Goal: Use online tool/utility: Utilize a website feature to perform a specific function

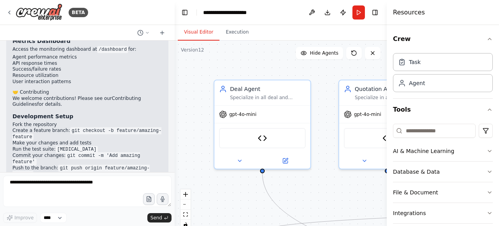
drag, startPoint x: 172, startPoint y: 163, endPoint x: 174, endPoint y: 169, distance: 6.4
click at [174, 169] on div at bounding box center [172, 113] width 3 height 226
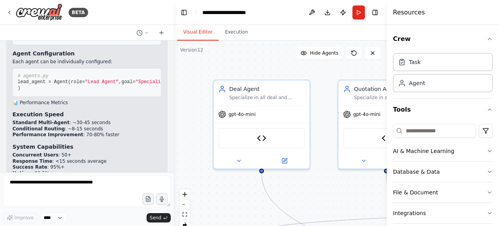
scroll to position [49389, 0]
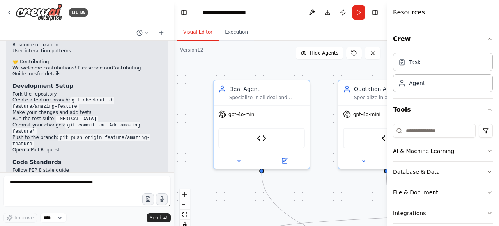
click at [171, 42] on div at bounding box center [172, 113] width 3 height 226
click at [171, 43] on div at bounding box center [172, 113] width 3 height 226
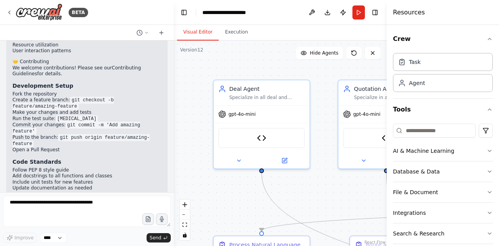
scroll to position [49369, 0]
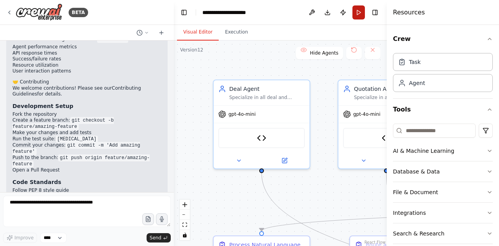
click at [359, 12] on button "Run" at bounding box center [358, 12] width 12 height 14
click at [236, 31] on button "Execution" at bounding box center [236, 32] width 35 height 16
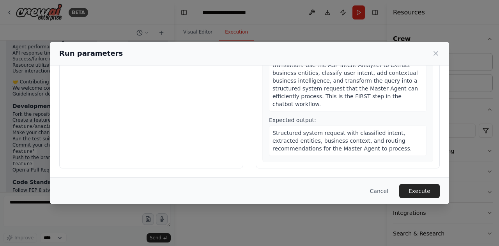
scroll to position [0, 0]
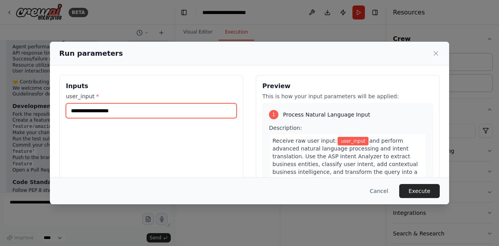
click at [151, 116] on input "user_input *" at bounding box center [151, 110] width 171 height 15
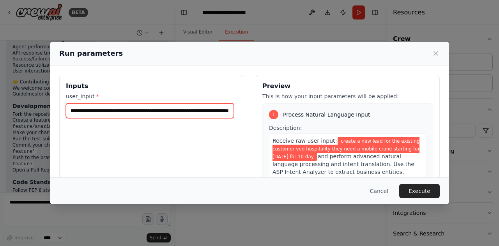
scroll to position [0, 118]
type input "**********"
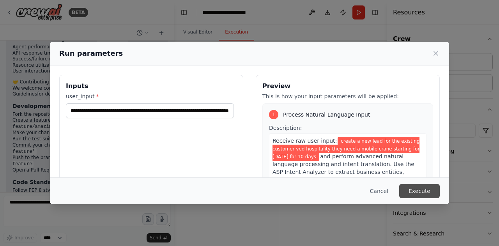
scroll to position [0, 0]
click at [421, 193] on button "Execute" at bounding box center [419, 191] width 41 height 14
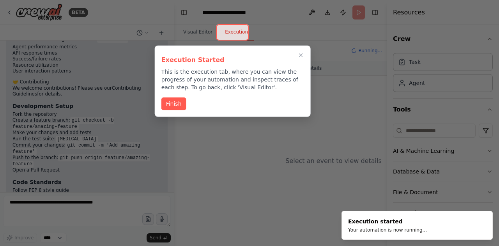
scroll to position [49369, 0]
click at [172, 103] on button "Finish" at bounding box center [173, 103] width 25 height 13
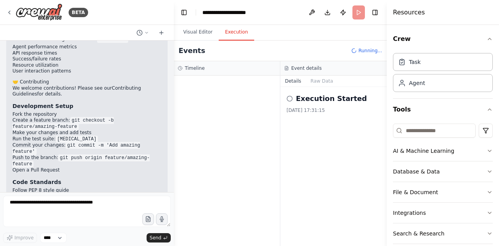
scroll to position [9, 0]
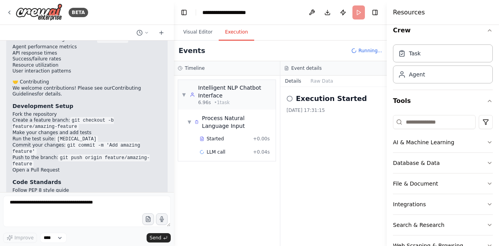
click at [294, 76] on button "Details" at bounding box center [293, 81] width 26 height 11
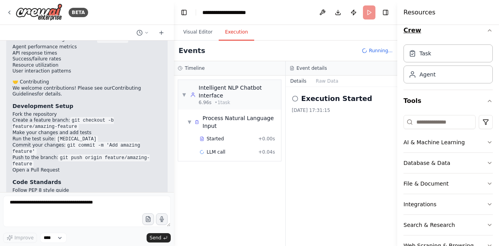
drag, startPoint x: 387, startPoint y: 26, endPoint x: 457, endPoint y: 38, distance: 71.1
click at [457, 38] on div "Resources Crew Task Agent Tools AI & Machine Learning Database & Data File & Do…" at bounding box center [448, 123] width 102 height 246
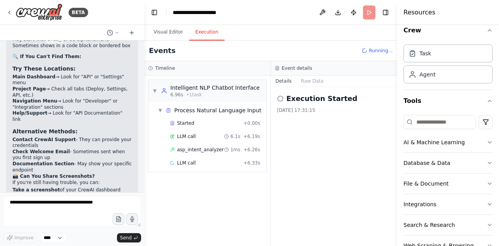
drag, startPoint x: 172, startPoint y: 76, endPoint x: 143, endPoint y: 76, distance: 28.8
click at [143, 76] on div "BETA Hello! I'm the CrewAI assistant. What kind of automation do you want to bu…" at bounding box center [249, 123] width 499 height 246
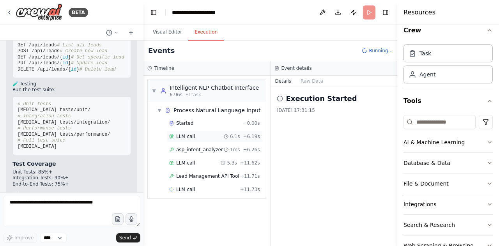
click at [182, 137] on span "LLM call" at bounding box center [185, 136] width 19 height 6
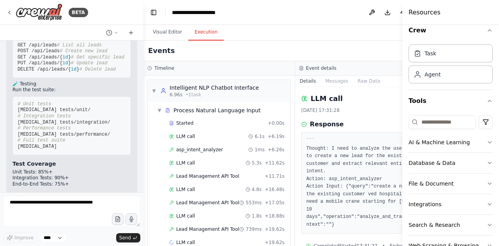
drag, startPoint x: 398, startPoint y: 24, endPoint x: 498, endPoint y: 25, distance: 100.9
click at [498, 25] on div "Resources Crew Task Agent Tools AI & Machine Learning Database & Data File & Do…" at bounding box center [450, 123] width 97 height 246
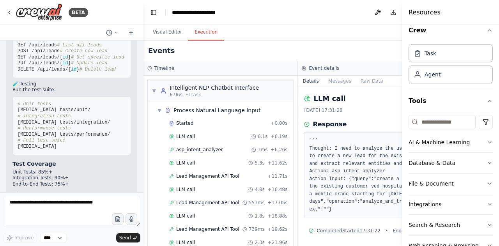
click at [486, 30] on icon "button" at bounding box center [489, 30] width 6 height 6
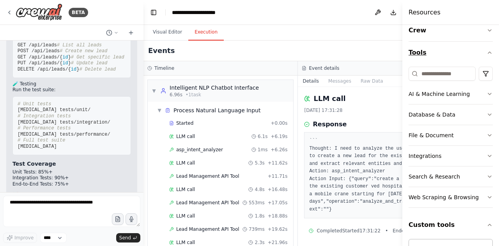
click at [486, 55] on icon "button" at bounding box center [489, 52] width 6 height 6
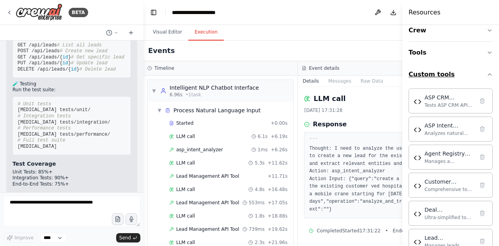
click at [486, 74] on icon "button" at bounding box center [489, 74] width 6 height 6
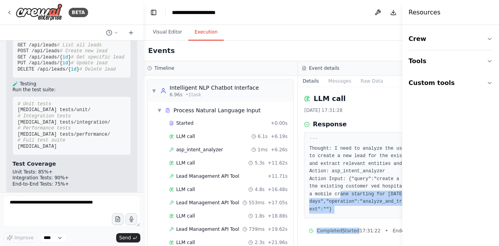
drag, startPoint x: 345, startPoint y: 191, endPoint x: 350, endPoint y: 229, distance: 37.9
click at [350, 225] on div "LLM call [DATE] 17:31:28 Response ``` Thought: I need to analyze the user's req…" at bounding box center [375, 166] width 154 height 159
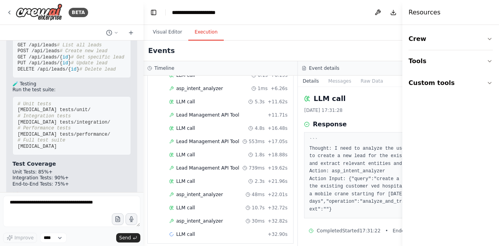
scroll to position [63, 0]
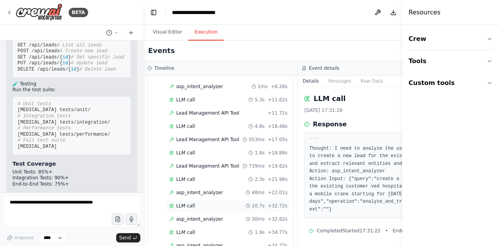
click at [194, 203] on div "LLM call 10.7s + 32.72s" at bounding box center [228, 206] width 118 height 6
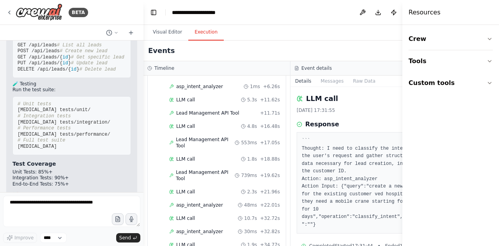
click at [378, 225] on div "``` Thought: I need to classify the intent of the user's request and gather str…" at bounding box center [364, 182] width 134 height 101
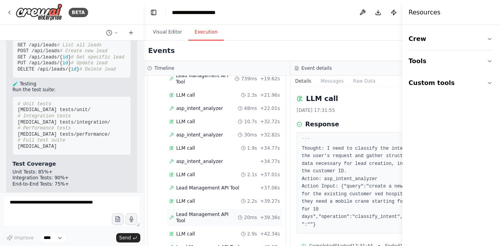
click at [216, 211] on span "Lead Management API Tool" at bounding box center [207, 217] width 62 height 12
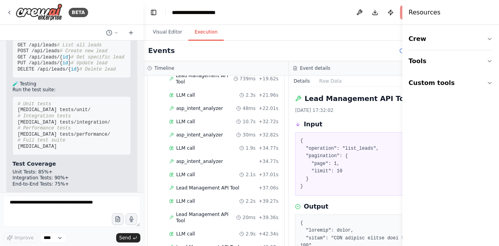
drag, startPoint x: 400, startPoint y: 101, endPoint x: 401, endPoint y: 127, distance: 26.5
click at [401, 127] on button "Toggle Sidebar" at bounding box center [402, 123] width 6 height 246
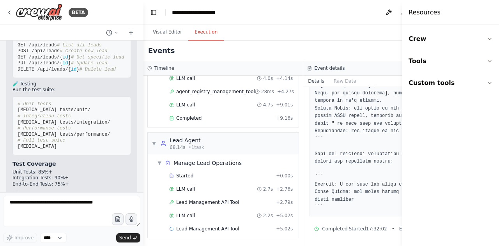
scroll to position [451, 0]
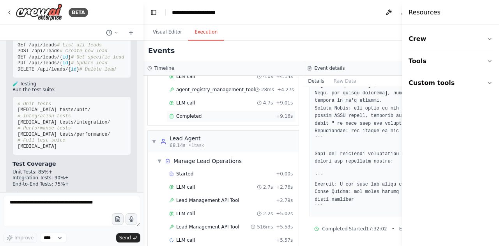
click at [198, 119] on span "Completed" at bounding box center [188, 116] width 25 height 6
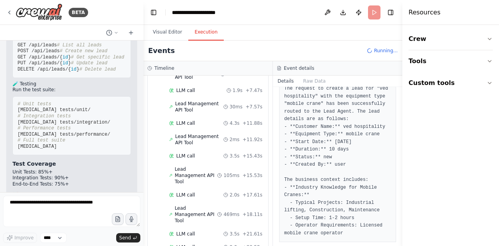
scroll to position [656, 0]
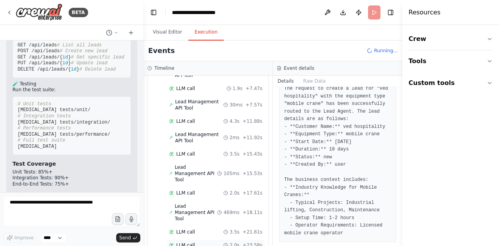
click at [194, 225] on div "LLM call 2.0s + 23.58s" at bounding box center [215, 245] width 93 height 6
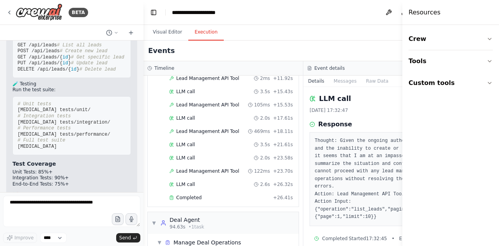
click at [330, 216] on pre "Thought: Given the ongoing authentication issues and the inability to create or…" at bounding box center [383, 179] width 137 height 84
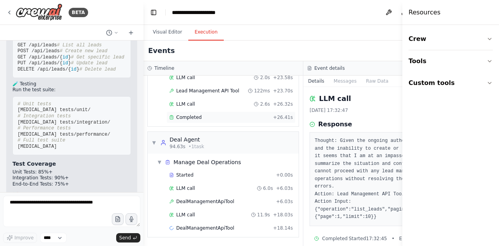
click at [182, 120] on span "Completed" at bounding box center [188, 117] width 25 height 6
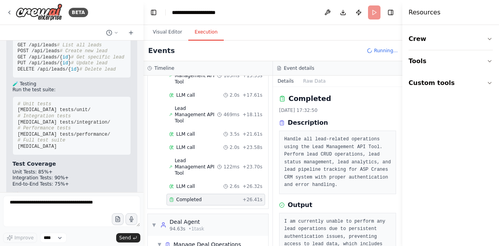
scroll to position [41, 0]
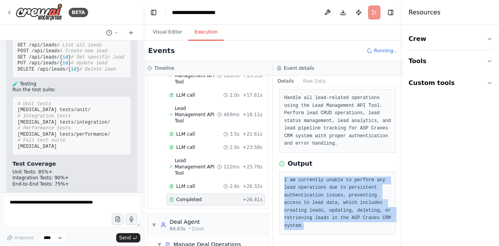
drag, startPoint x: 311, startPoint y: 227, endPoint x: 281, endPoint y: 175, distance: 60.4
click at [281, 175] on div "I am currently unable to perform any lead operations due to persistent authenti…" at bounding box center [337, 203] width 117 height 64
copy pre "I am currently unable to perform any lead operations due to persistent authenti…"
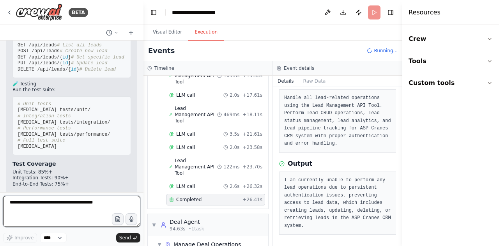
click at [67, 211] on textarea at bounding box center [71, 211] width 137 height 31
paste textarea "**********"
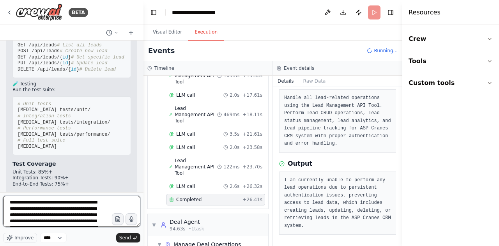
scroll to position [16, 0]
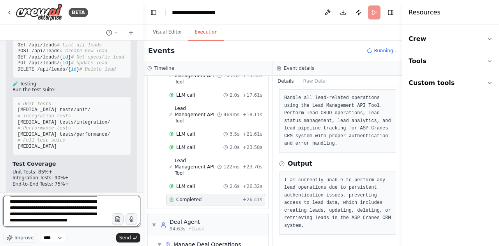
click at [0, 153] on div "BETA Hello! I'm the CrewAI assistant. What kind of automation do you want to bu…" at bounding box center [71, 123] width 143 height 246
click at [41, 224] on textarea "**********" at bounding box center [71, 211] width 137 height 31
click at [0, 159] on div "BETA Hello! I'm the CrewAI assistant. What kind of automation do you want to bu…" at bounding box center [71, 123] width 143 height 246
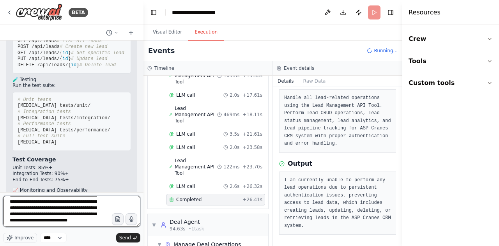
type textarea "**********"
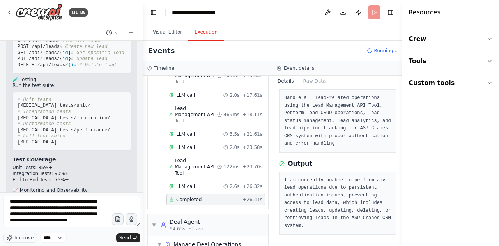
scroll to position [931, 0]
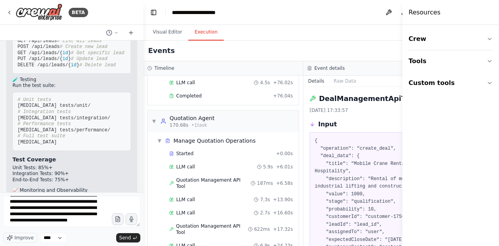
scroll to position [1046, 0]
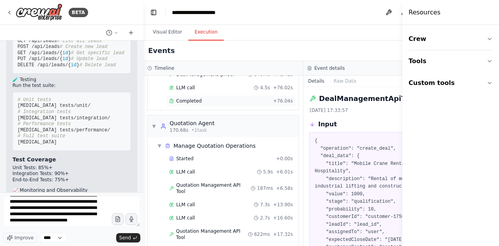
click at [199, 104] on div "Completed" at bounding box center [219, 101] width 101 height 6
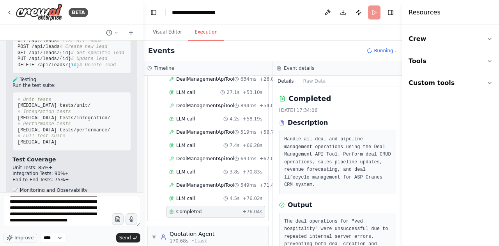
drag, startPoint x: 399, startPoint y: 125, endPoint x: 403, endPoint y: 177, distance: 51.6
click at [403, 177] on div "Resources Crew Tools Custom tools" at bounding box center [450, 123] width 97 height 246
drag, startPoint x: 399, startPoint y: 171, endPoint x: 400, endPoint y: 205, distance: 33.1
click at [400, 205] on button "Toggle Sidebar" at bounding box center [402, 123] width 6 height 246
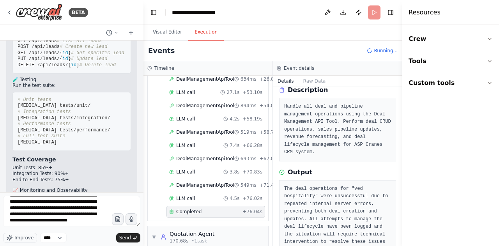
click at [400, 225] on button "Toggle Sidebar" at bounding box center [402, 123] width 6 height 246
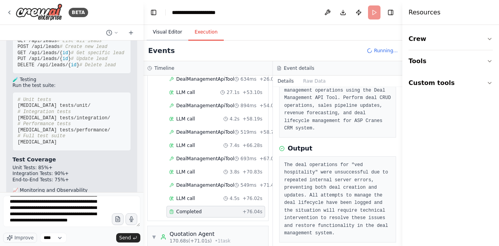
click at [161, 34] on button "Visual Editor" at bounding box center [168, 32] width 42 height 16
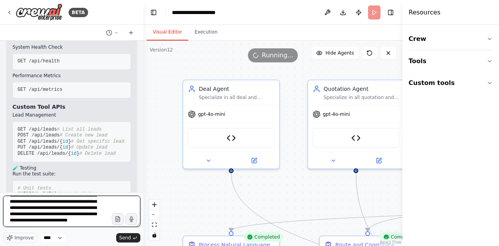
scroll to position [0, 0]
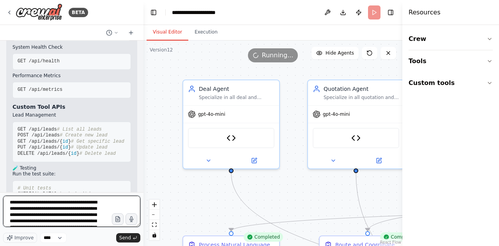
drag, startPoint x: 87, startPoint y: 224, endPoint x: 0, endPoint y: 168, distance: 103.6
click at [0, 168] on div "BETA Hello! I'm the CrewAI assistant. What kind of automation do you want to bu…" at bounding box center [71, 123] width 143 height 246
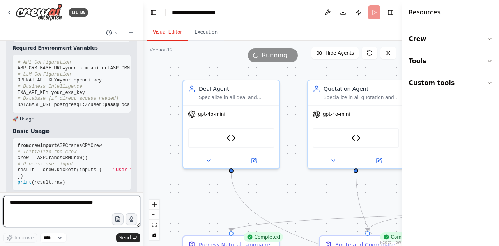
scroll to position [54879, 0]
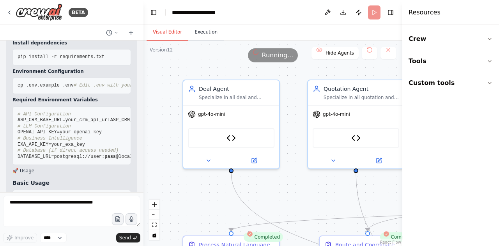
click at [197, 27] on button "Execution" at bounding box center [205, 32] width 35 height 16
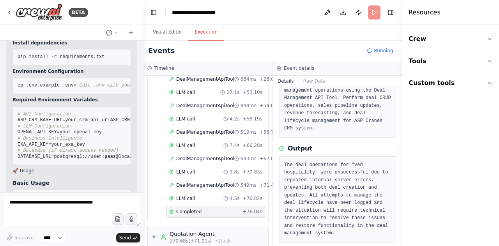
click at [200, 30] on button "Execution" at bounding box center [205, 32] width 35 height 16
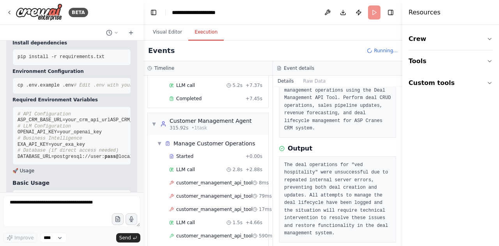
scroll to position [2213, 0]
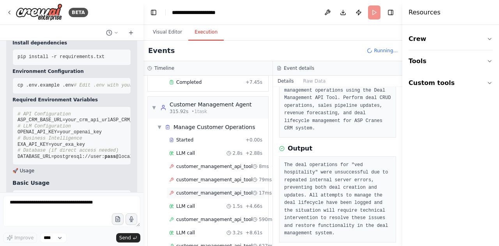
click at [207, 190] on span "customer_management_api_tool" at bounding box center [214, 193] width 76 height 6
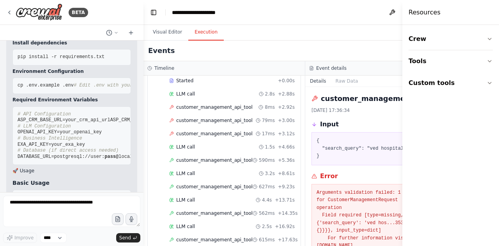
scroll to position [2099, 0]
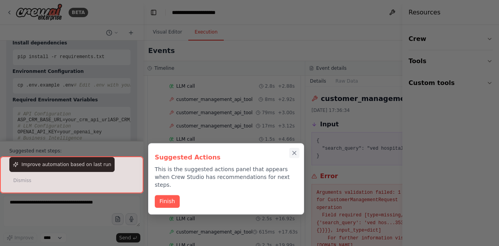
click at [294, 150] on icon "Close walkthrough" at bounding box center [294, 153] width 7 height 7
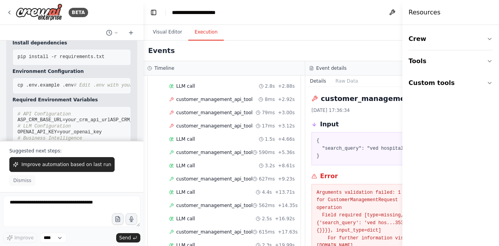
click at [31, 181] on span "Dismiss" at bounding box center [22, 180] width 18 height 6
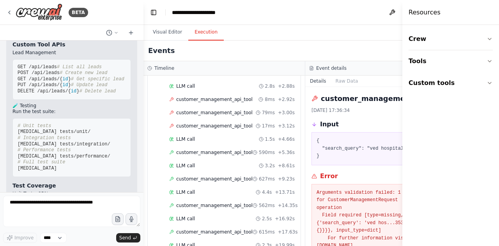
scroll to position [55690, 0]
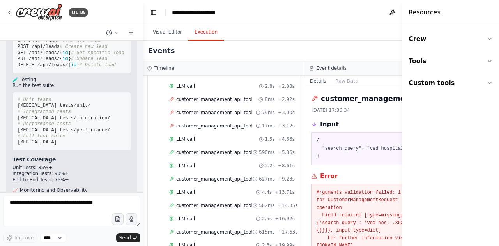
click at [141, 43] on div at bounding box center [141, 123] width 3 height 246
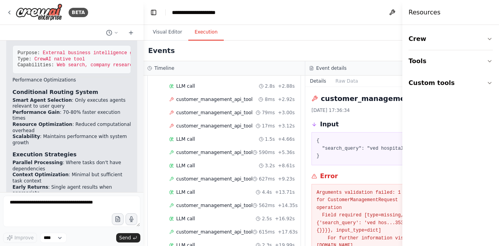
scroll to position [53601, 0]
